Goal: Transaction & Acquisition: Purchase product/service

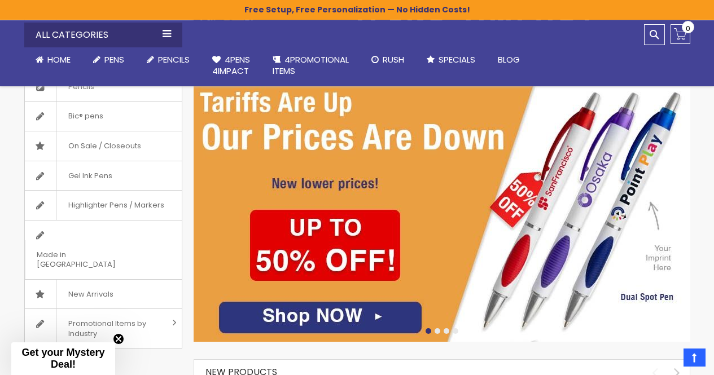
scroll to position [183, 0]
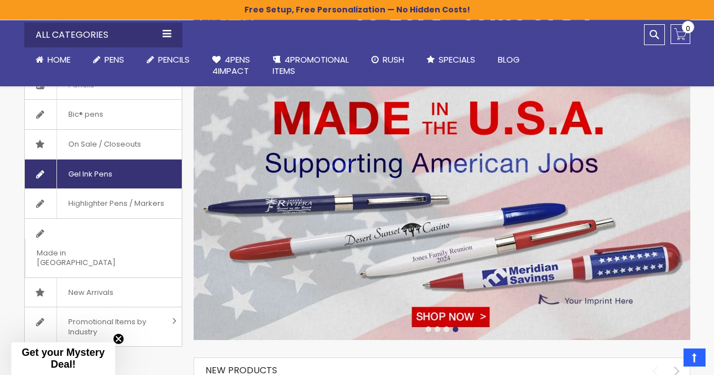
click at [94, 177] on span "Gel Ink Pens" at bounding box center [89, 174] width 67 height 29
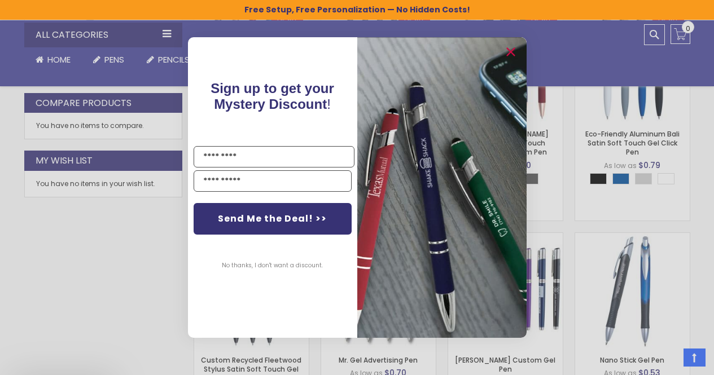
scroll to position [611, 0]
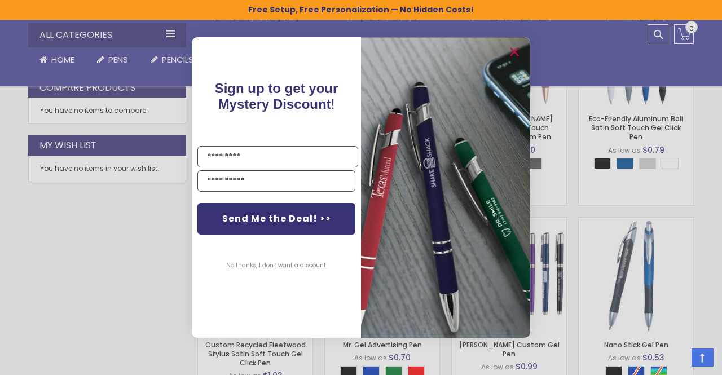
click at [385, 35] on div "Close dialog Sign up to get your Mystery Discount ! Name Email Send Me the Deal…" at bounding box center [361, 187] width 339 height 323
click at [243, 154] on input "Name" at bounding box center [278, 156] width 161 height 21
type input "**********"
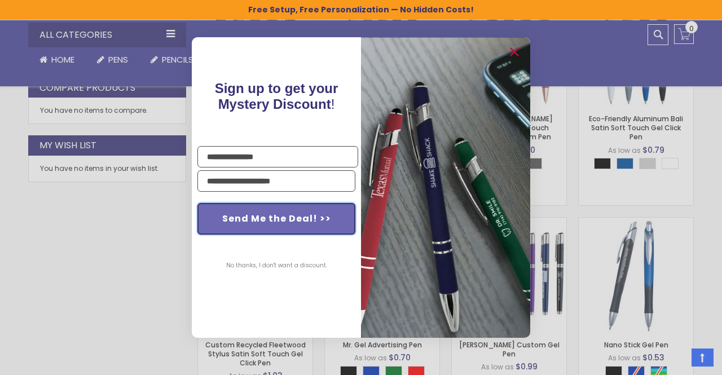
click at [280, 223] on button "Send Me the Deal! >>" at bounding box center [277, 219] width 158 height 32
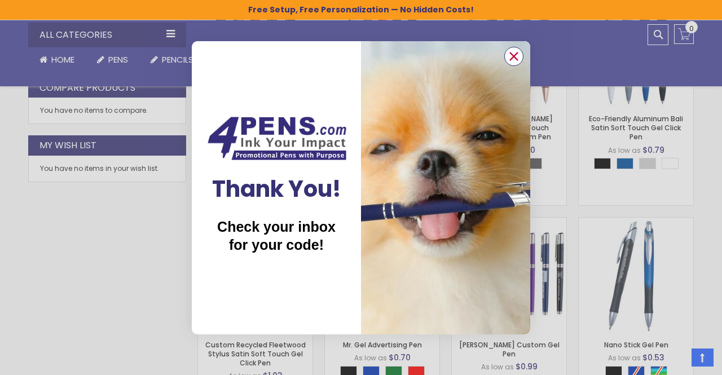
click at [516, 59] on circle "Close dialog" at bounding box center [514, 55] width 17 height 17
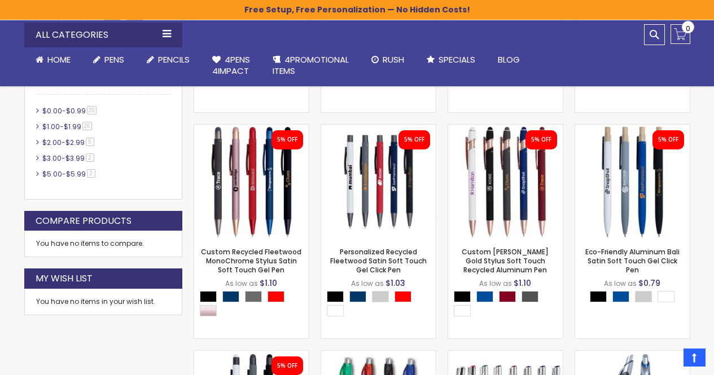
scroll to position [479, 0]
